Goal: Task Accomplishment & Management: Manage account settings

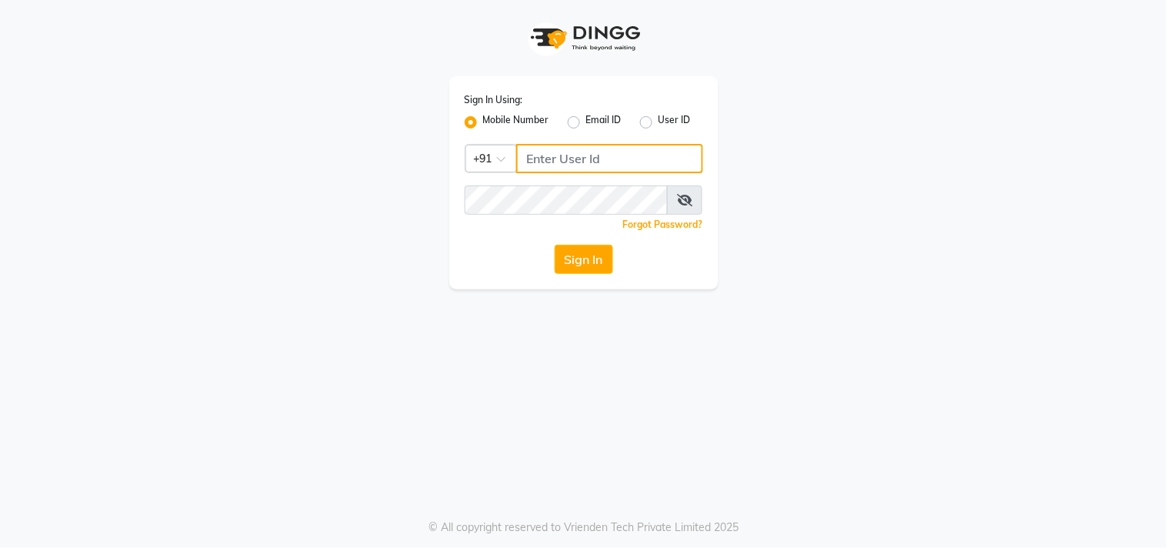
click at [596, 165] on input "Username" at bounding box center [609, 158] width 187 height 29
type input "9874514731"
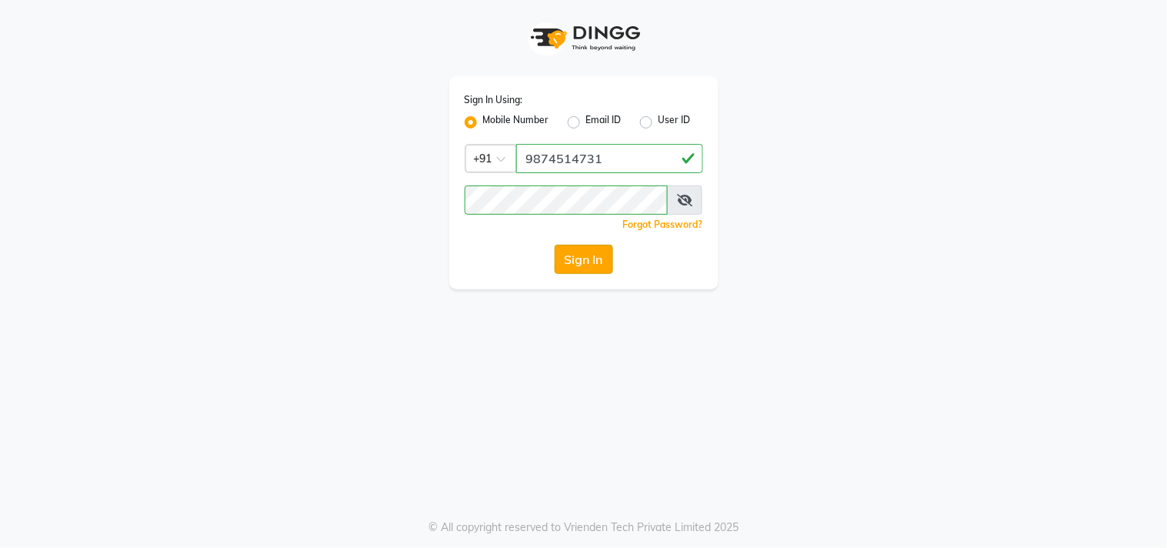
click at [572, 262] on button "Sign In" at bounding box center [584, 259] width 58 height 29
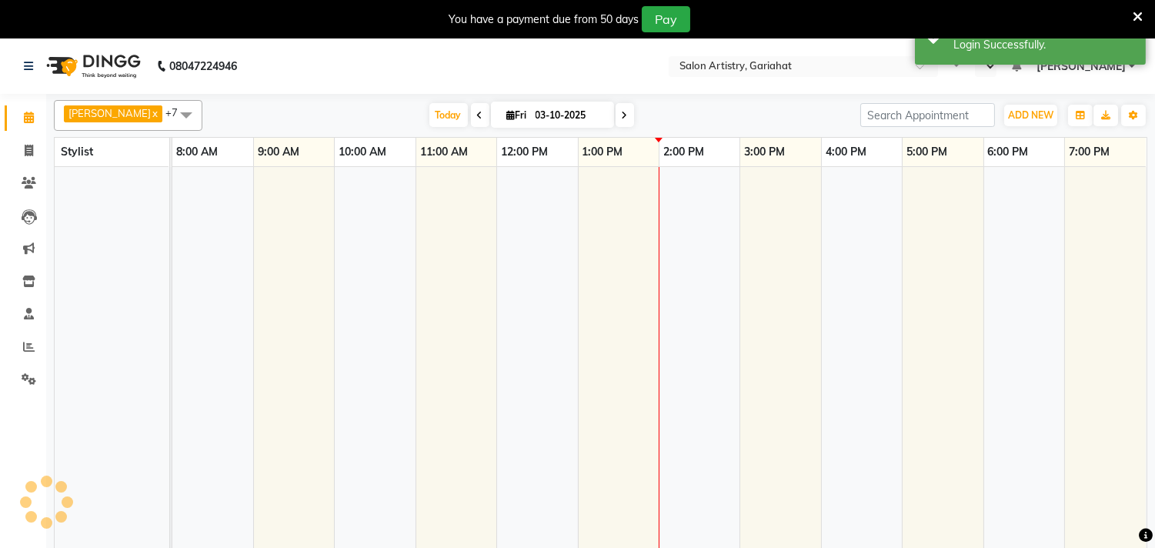
select select "en"
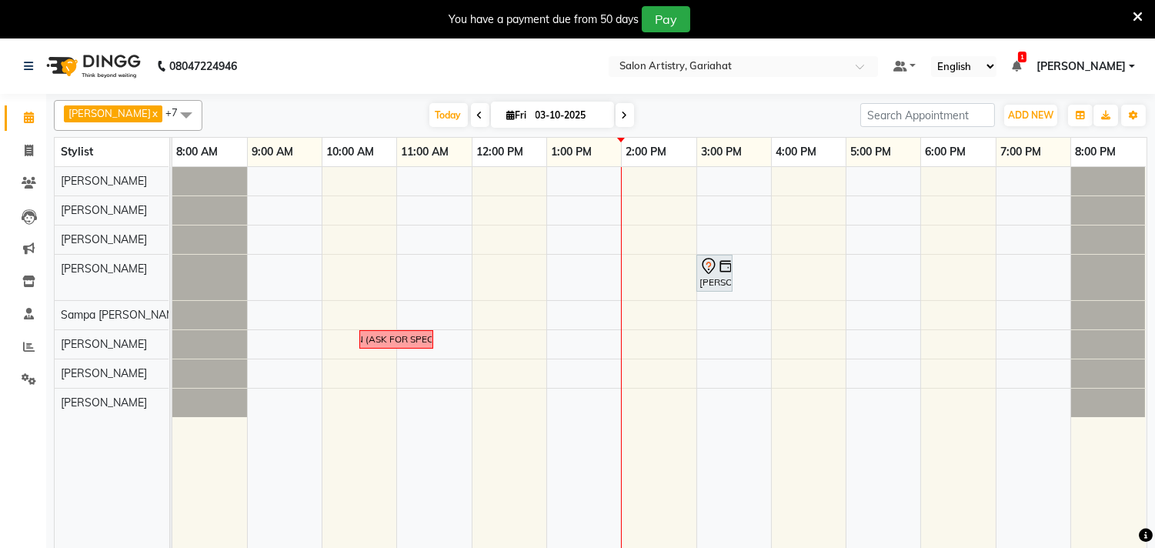
click at [616, 114] on span at bounding box center [625, 115] width 18 height 24
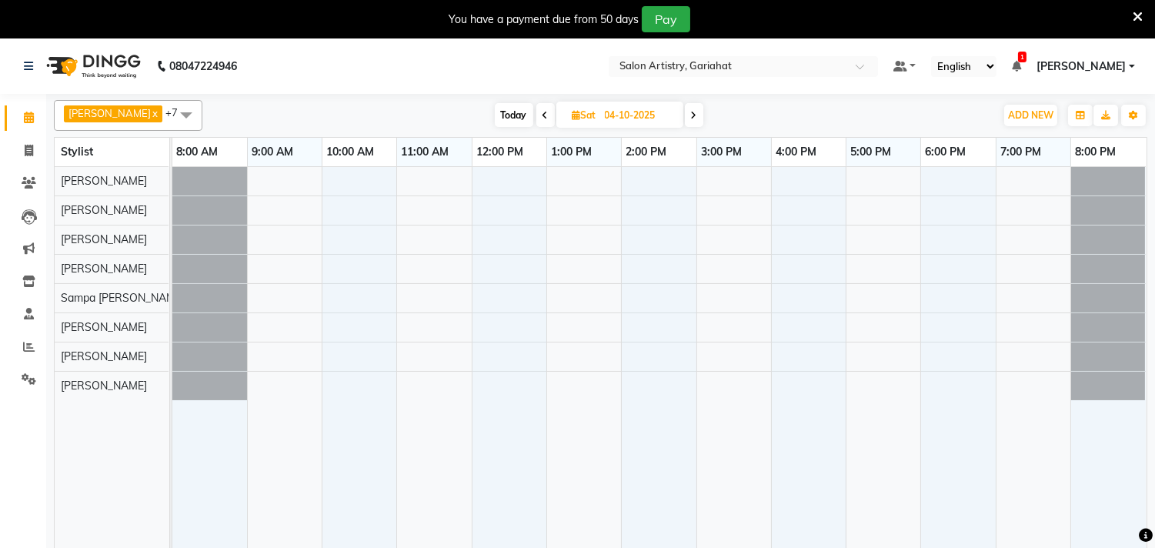
click at [716, 123] on div "[DATE] [DATE]" at bounding box center [598, 115] width 777 height 23
click at [536, 109] on span at bounding box center [545, 115] width 18 height 24
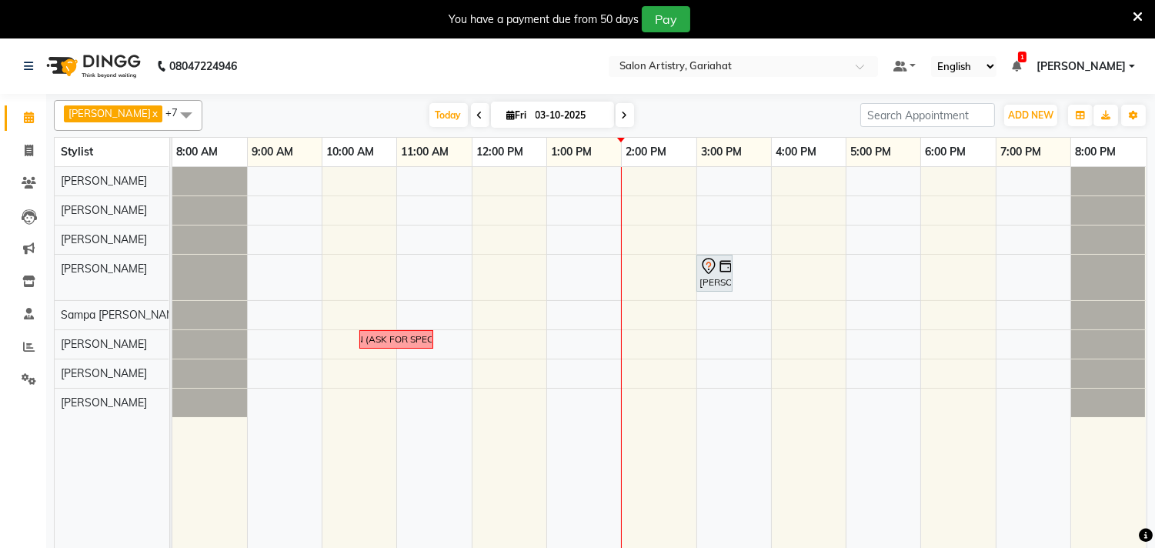
click at [471, 114] on span at bounding box center [480, 115] width 18 height 24
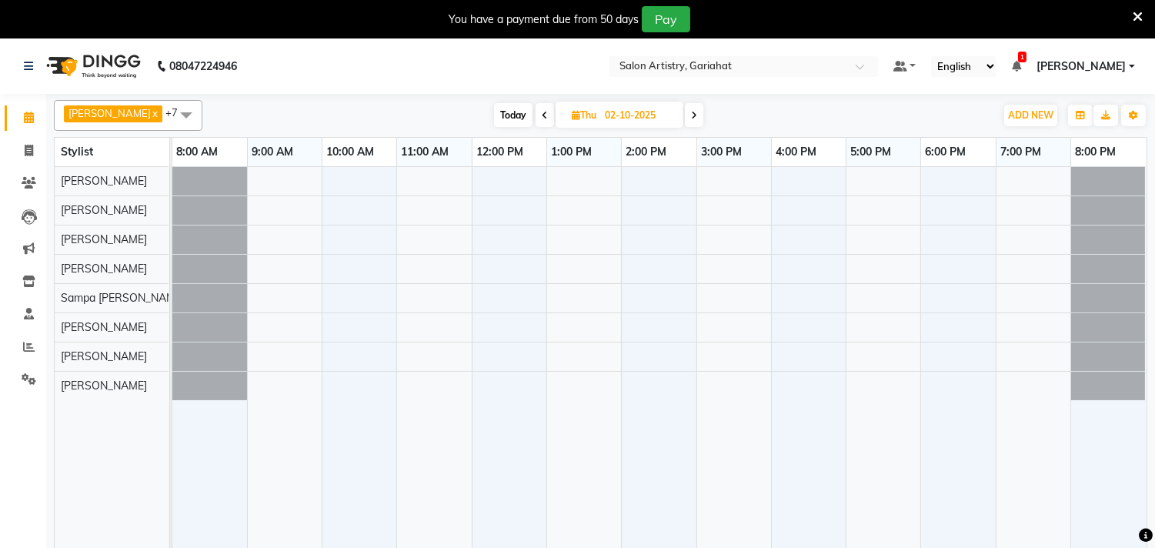
click at [537, 117] on span at bounding box center [545, 115] width 18 height 24
click at [537, 117] on span at bounding box center [543, 115] width 18 height 24
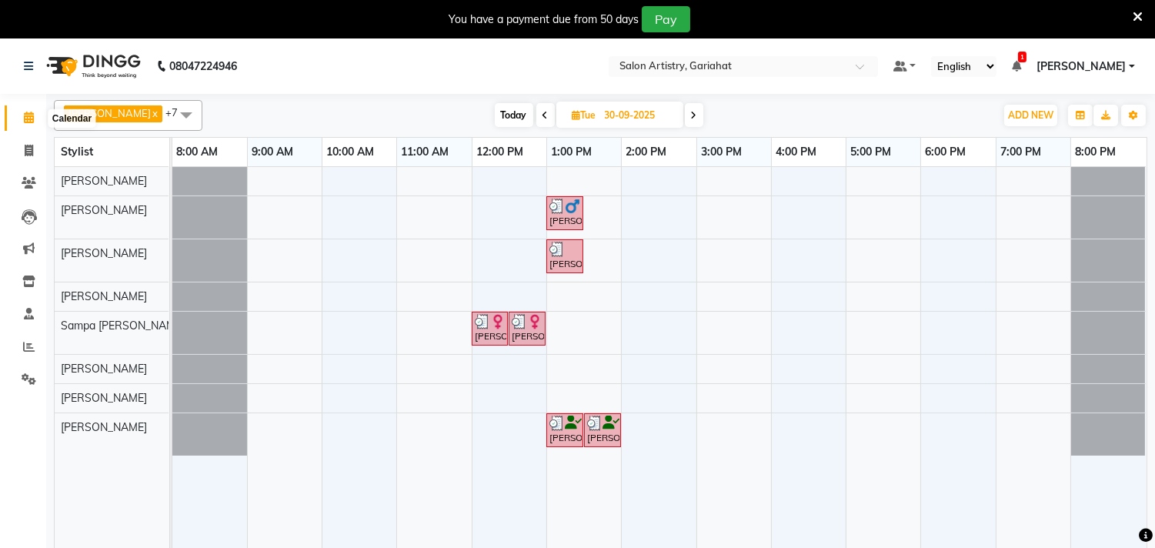
click at [25, 111] on span at bounding box center [28, 118] width 27 height 18
click at [514, 116] on span "Today" at bounding box center [514, 115] width 38 height 24
type input "03-10-2025"
